Goal: Transaction & Acquisition: Purchase product/service

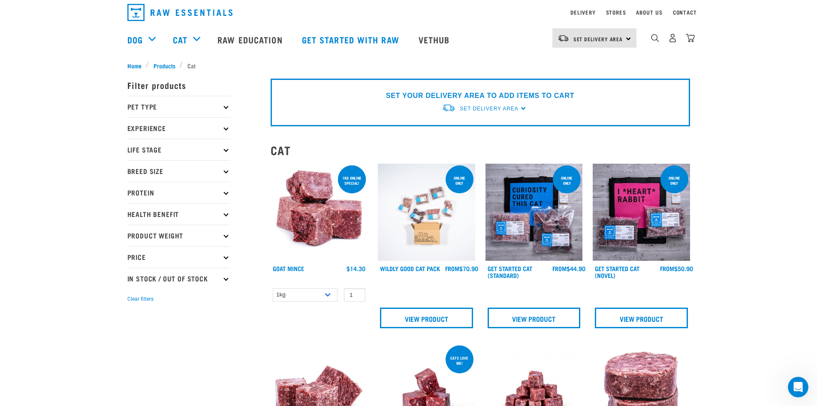
scroll to position [43, 0]
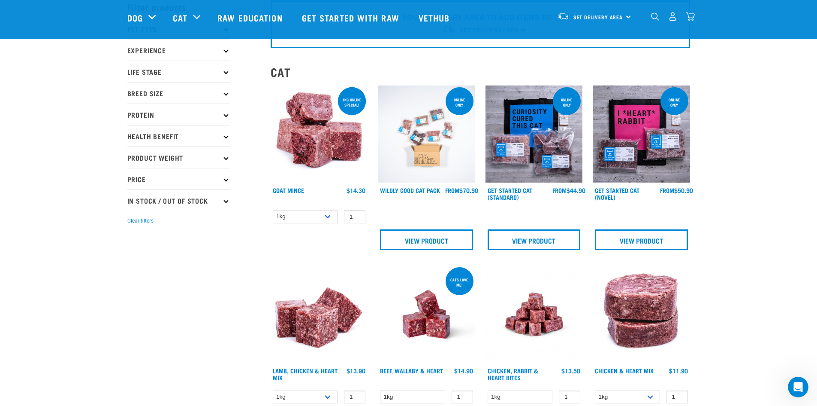
click at [539, 150] on img at bounding box center [534, 133] width 97 height 97
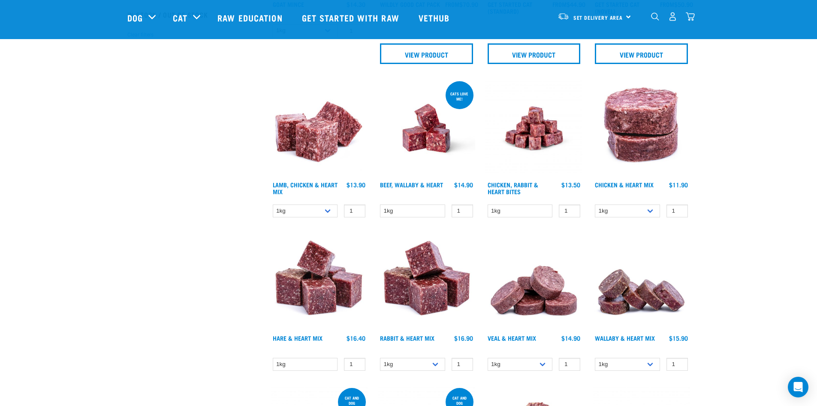
scroll to position [229, 0]
click at [424, 182] on link "Beef, Wallaby & Heart" at bounding box center [411, 183] width 63 height 3
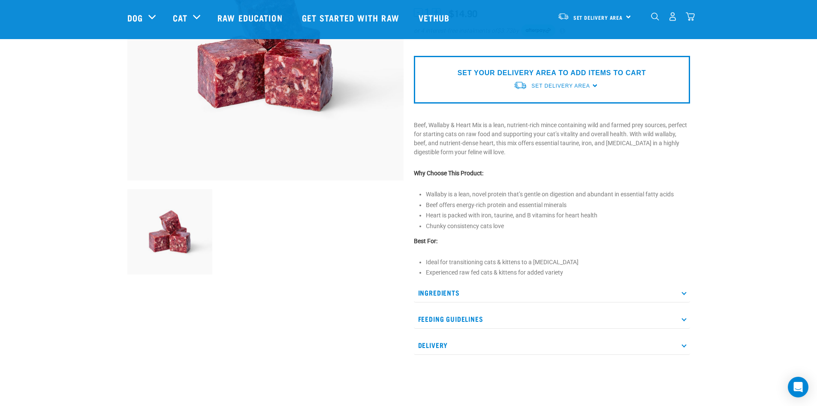
scroll to position [215, 0]
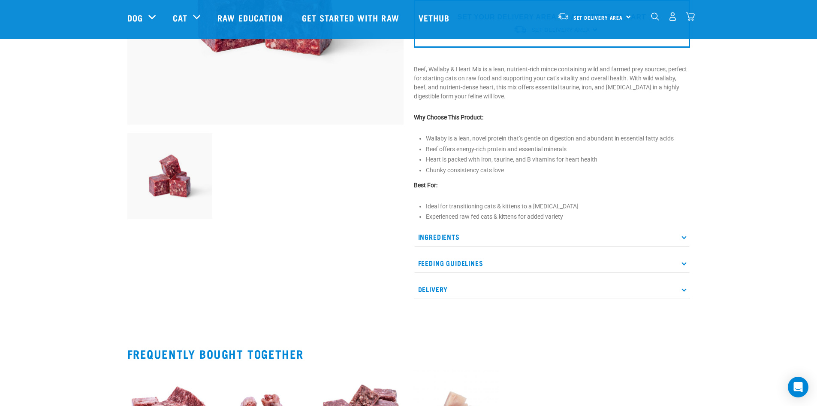
click at [685, 260] on p "Feeding Guidelines" at bounding box center [552, 262] width 276 height 19
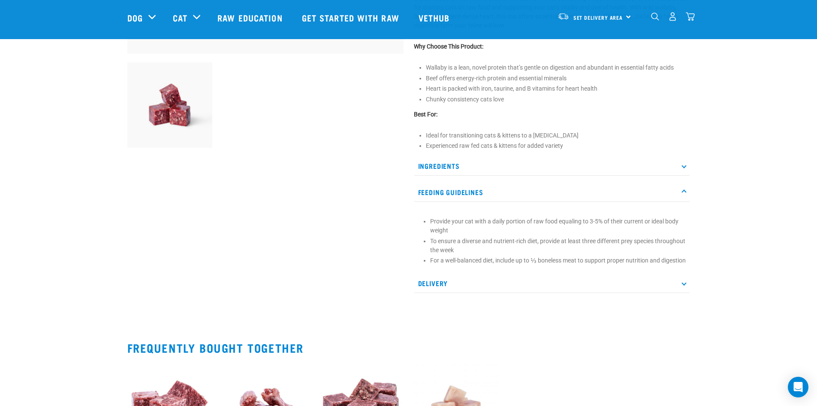
scroll to position [343, 0]
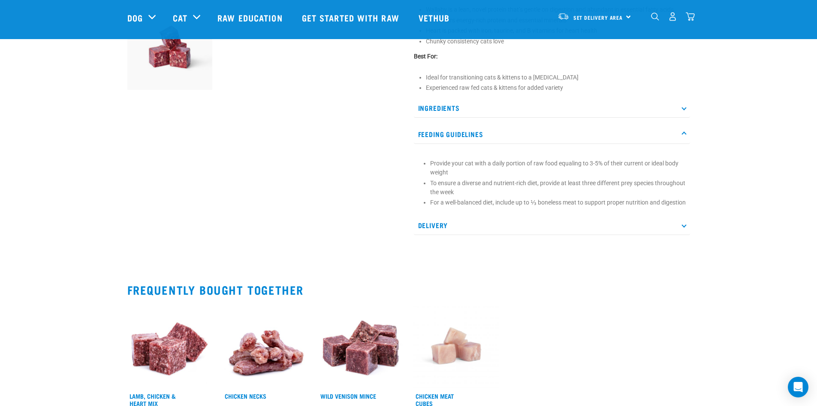
click at [684, 227] on icon at bounding box center [684, 225] width 5 height 5
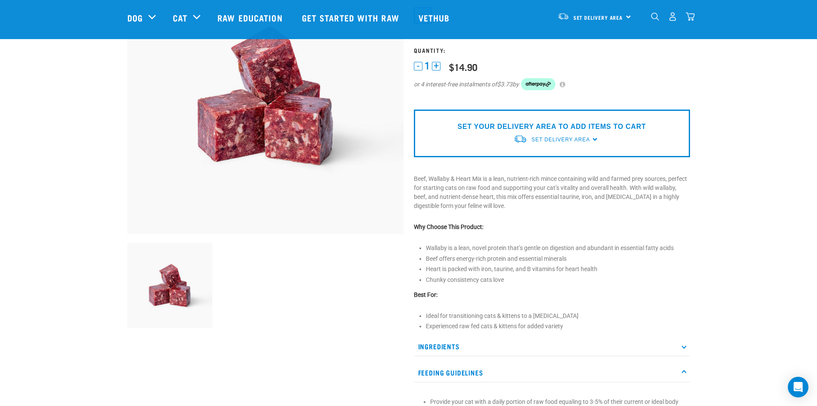
scroll to position [0, 0]
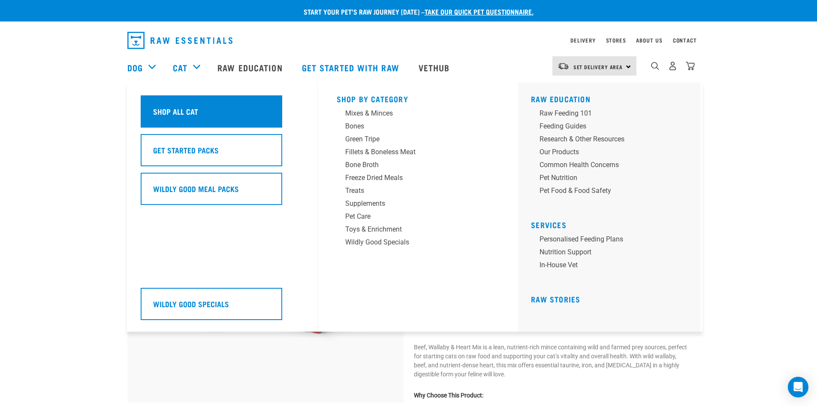
click at [190, 112] on h5 "Shop All Cat" at bounding box center [175, 111] width 45 height 11
click at [186, 111] on h5 "Shop All Cat" at bounding box center [175, 111] width 45 height 11
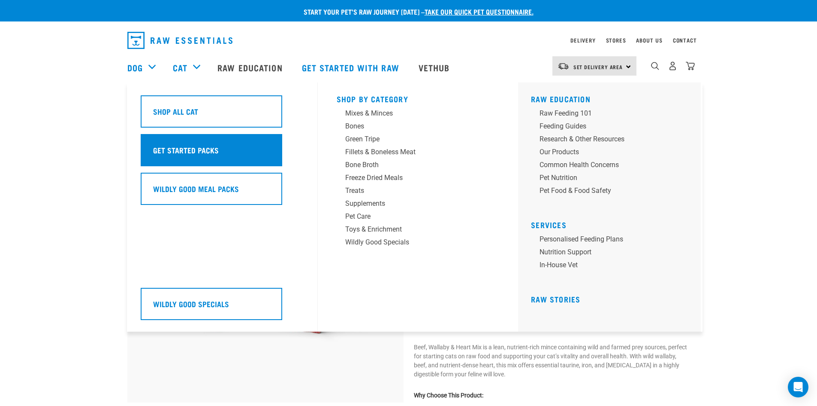
click at [216, 141] on div "Get Started Packs" at bounding box center [212, 150] width 142 height 32
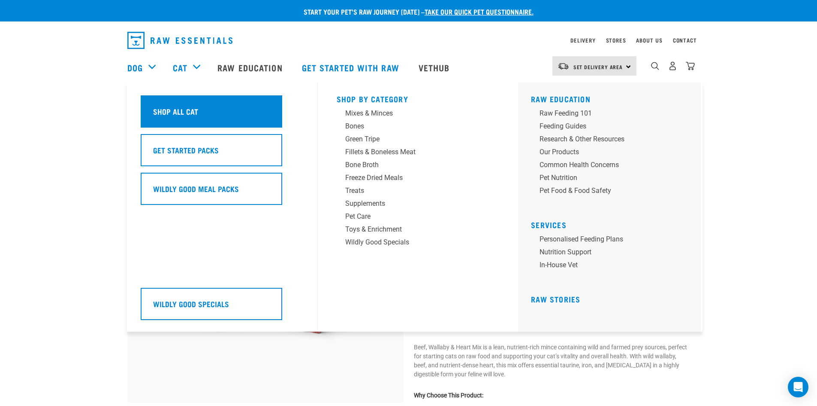
click at [217, 115] on div "Shop All Cat" at bounding box center [212, 111] width 142 height 32
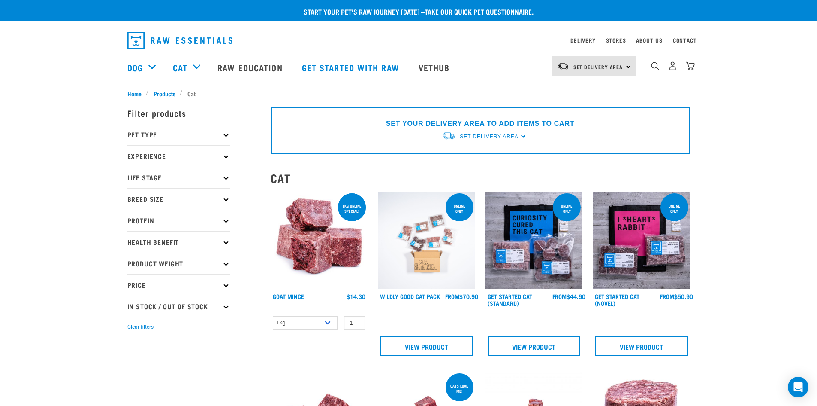
click at [634, 263] on img at bounding box center [641, 239] width 97 height 97
click at [536, 244] on img at bounding box center [534, 239] width 97 height 97
